Goal: Task Accomplishment & Management: Manage account settings

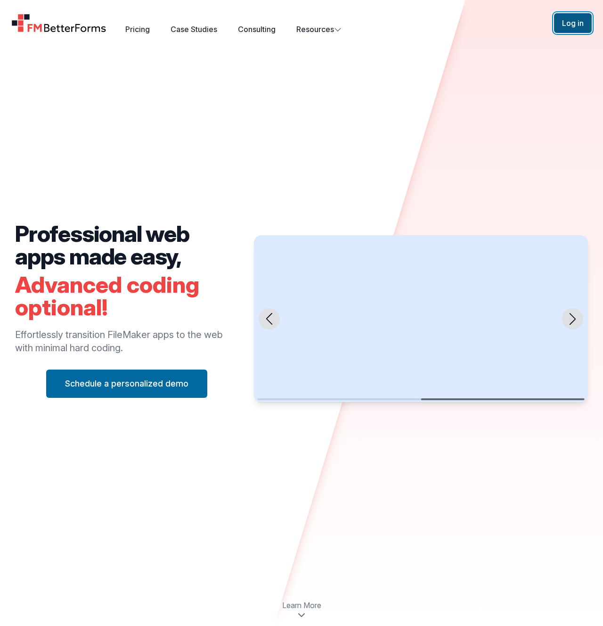
click at [572, 25] on button "Log in" at bounding box center [573, 23] width 38 height 20
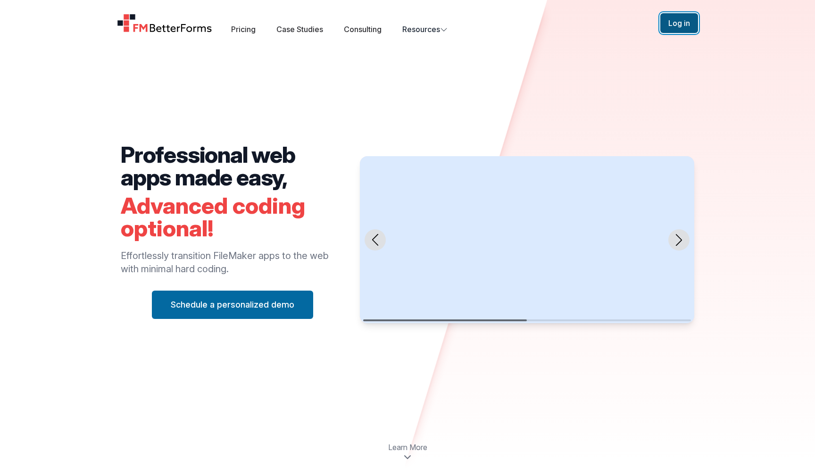
click at [671, 29] on button "Log in" at bounding box center [679, 23] width 38 height 20
